Goal: Information Seeking & Learning: Understand process/instructions

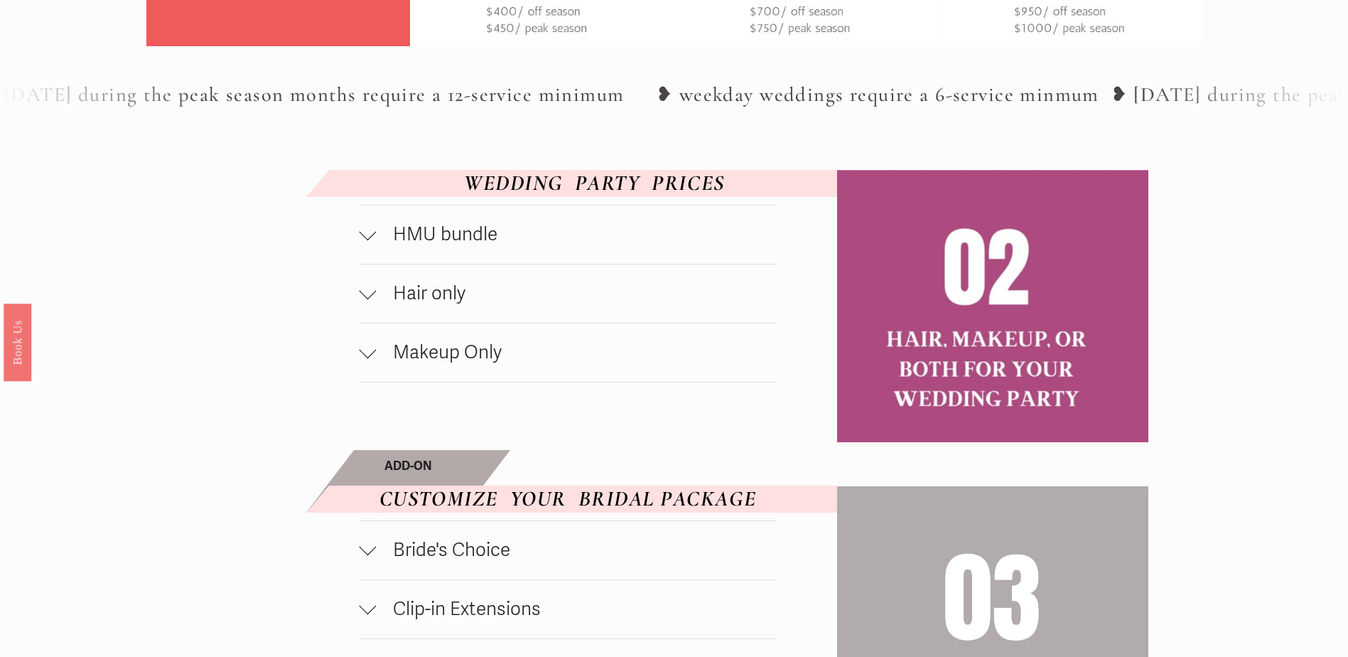
scroll to position [788, 0]
click at [421, 244] on span "HMU bundle" at bounding box center [576, 233] width 400 height 23
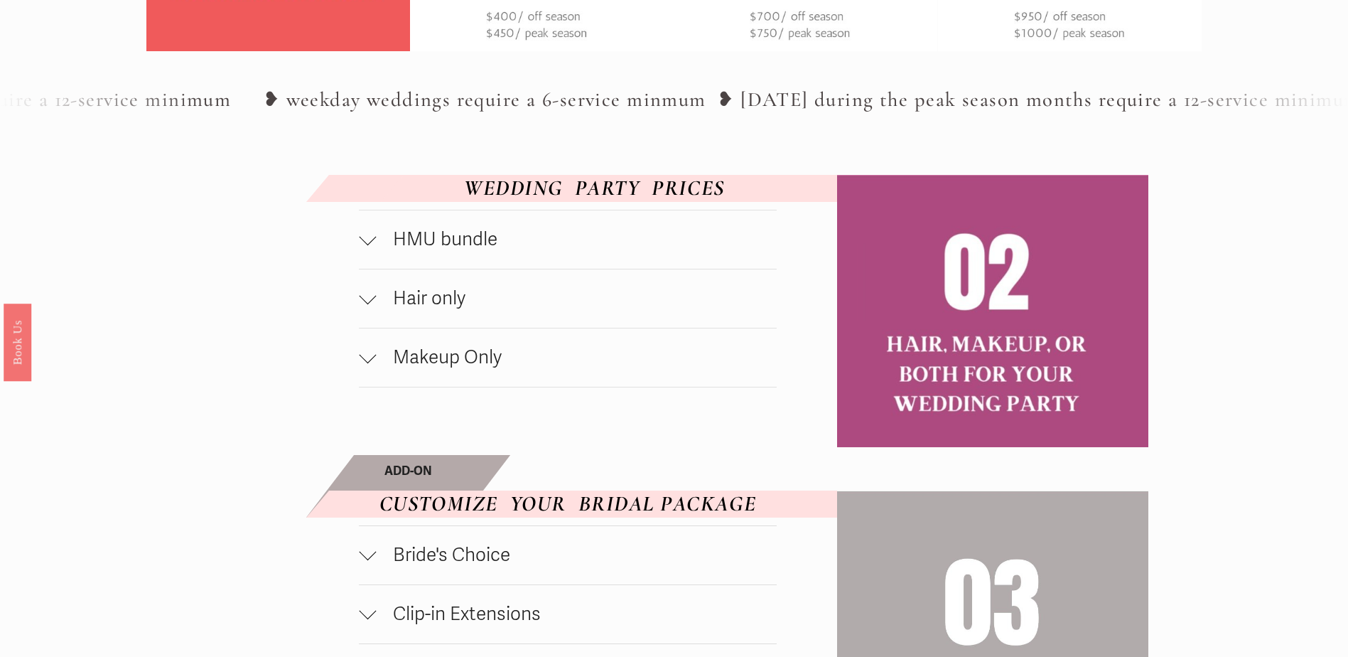
scroll to position [924, 0]
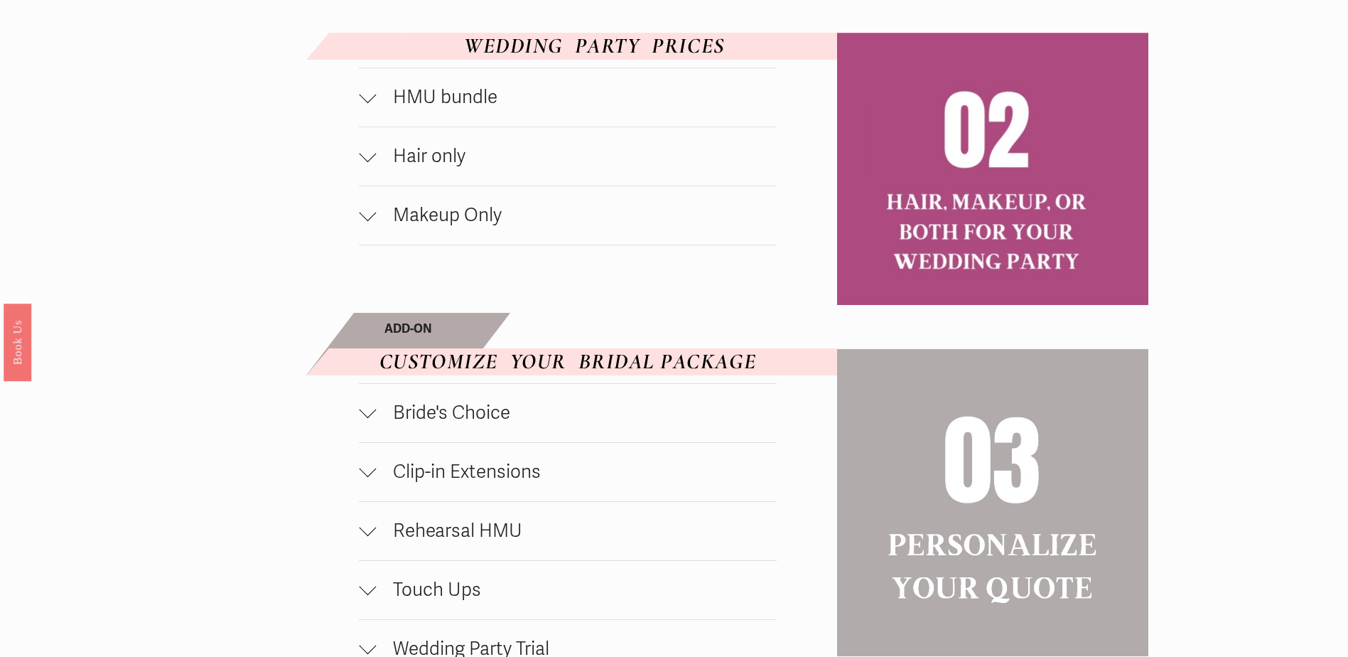
click at [425, 104] on span "HMU bundle" at bounding box center [576, 97] width 400 height 23
